Goal: Task Accomplishment & Management: Manage account settings

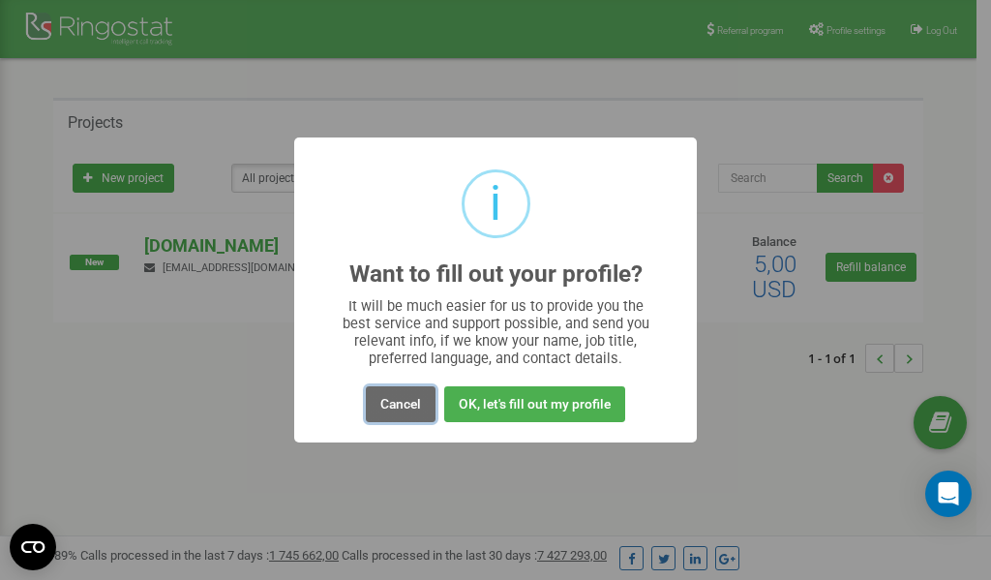
click at [400, 404] on button "Cancel" at bounding box center [401, 404] width 70 height 36
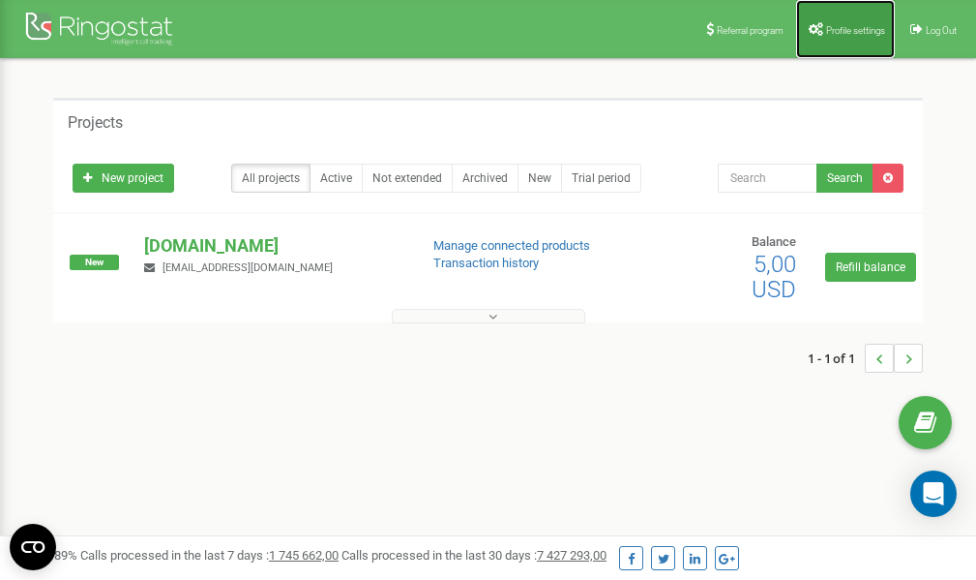
click at [842, 27] on span "Profile settings" at bounding box center [855, 30] width 59 height 11
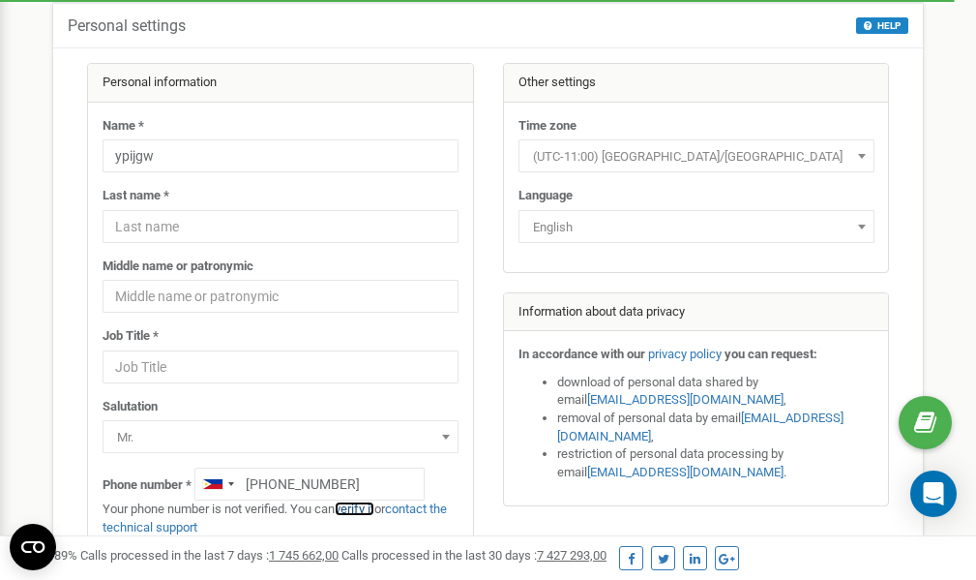
click at [370, 508] on link "verify it" at bounding box center [355, 508] width 40 height 15
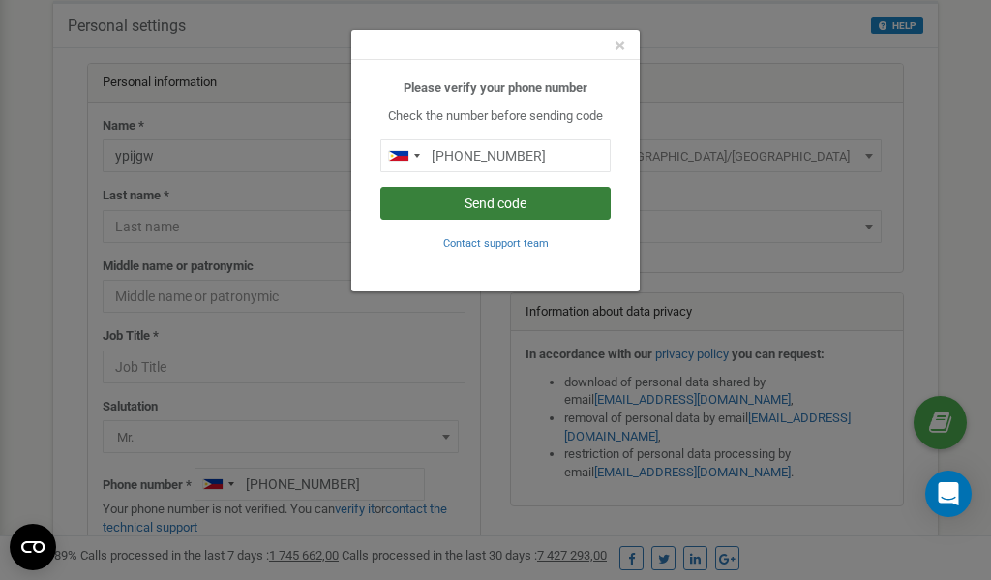
click at [491, 202] on button "Send code" at bounding box center [495, 203] width 230 height 33
